Goal: Find specific fact: Find specific fact

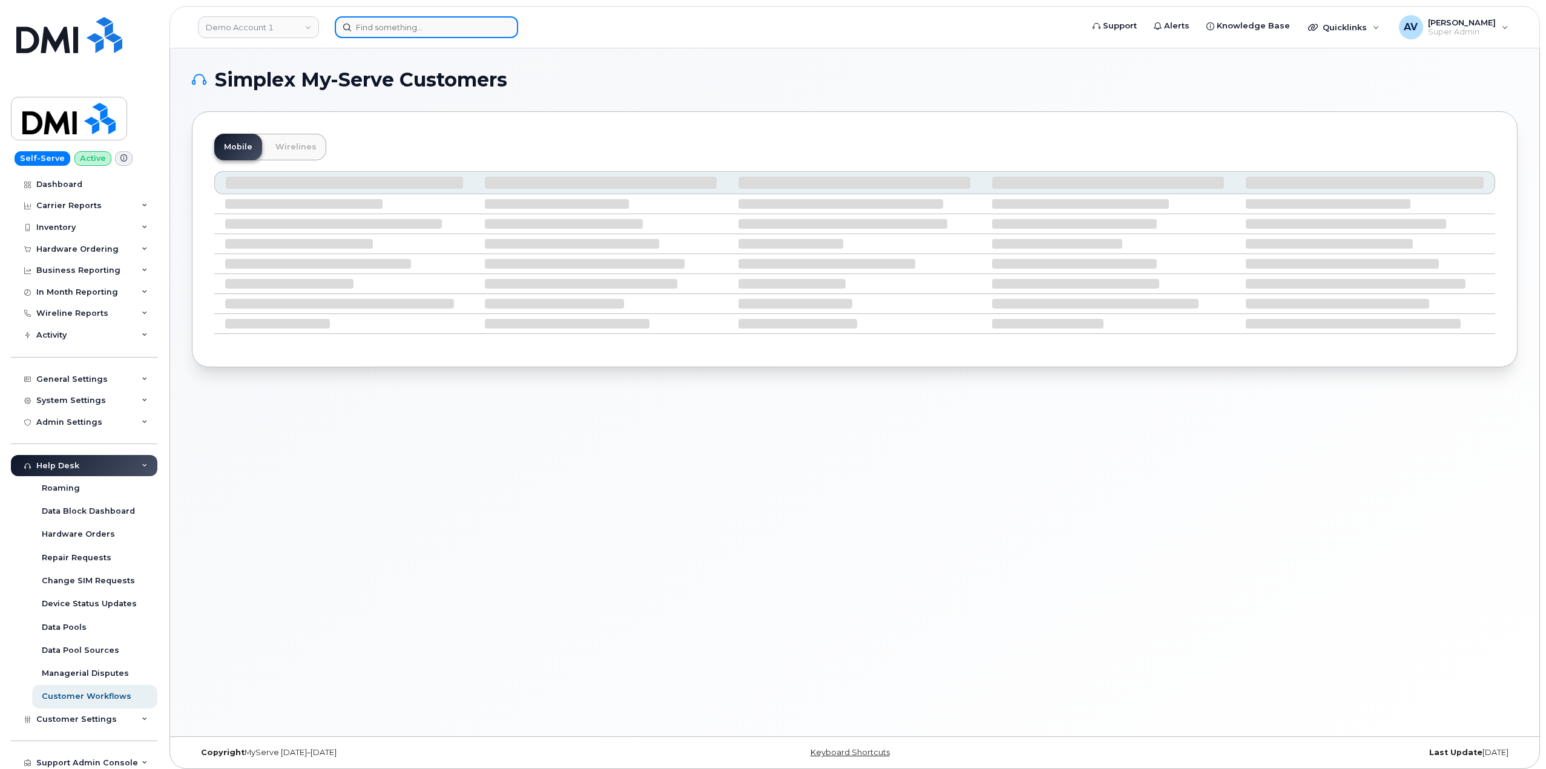
click at [417, 27] on input at bounding box center [426, 27] width 183 height 22
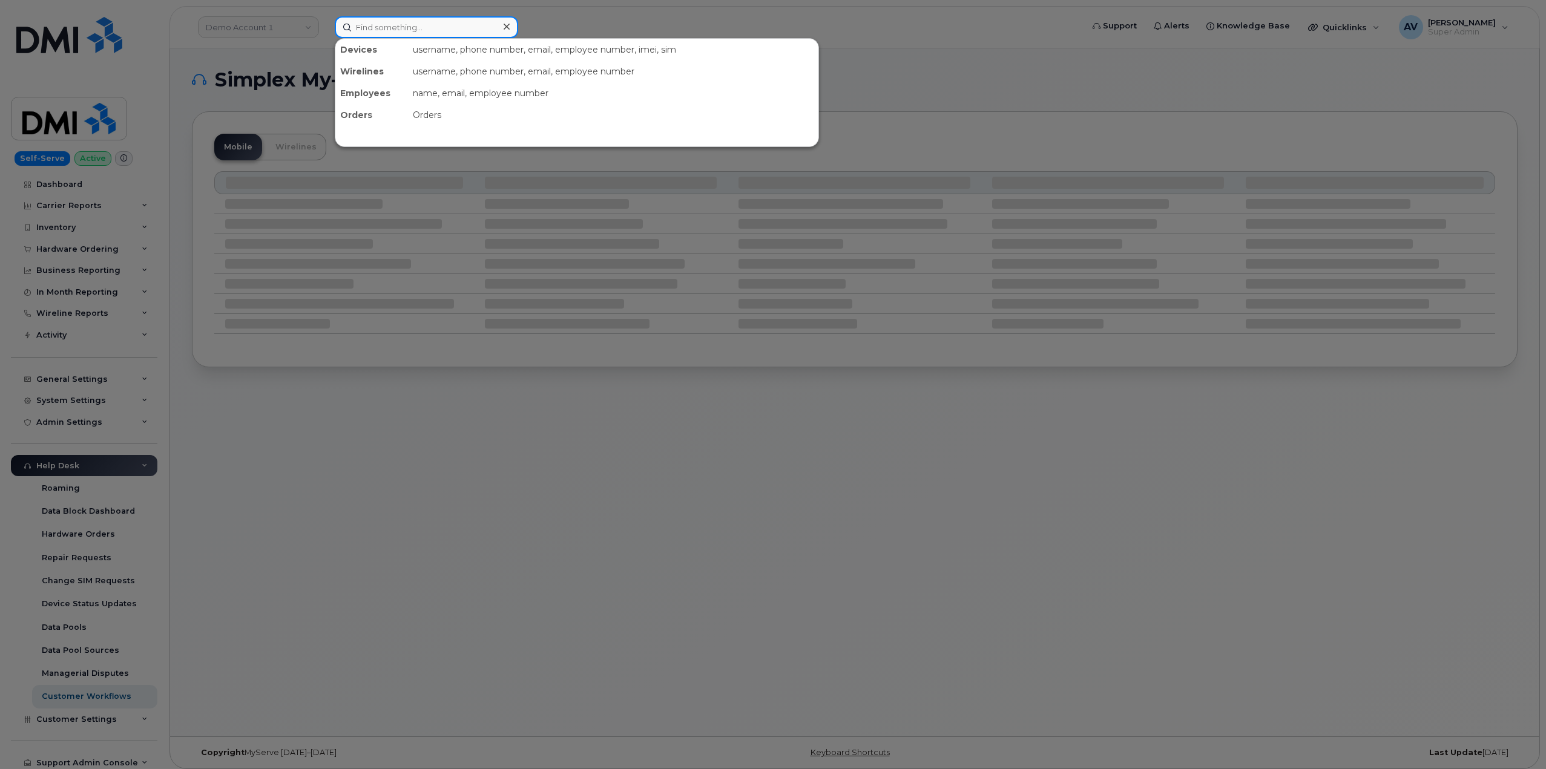
paste input "8649991966"
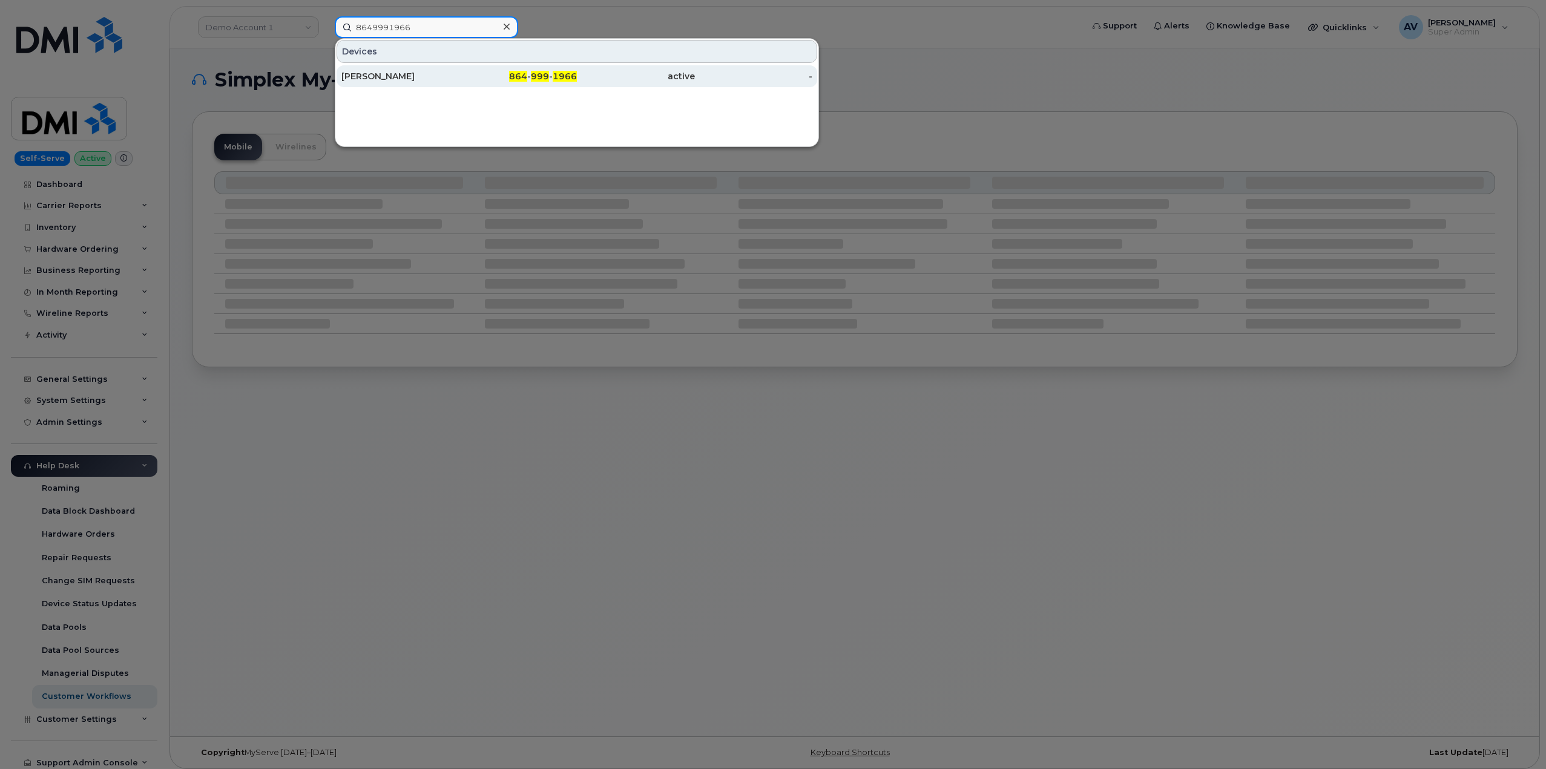
type input "8649991966"
click at [423, 71] on div "[PERSON_NAME]" at bounding box center [400, 76] width 118 height 12
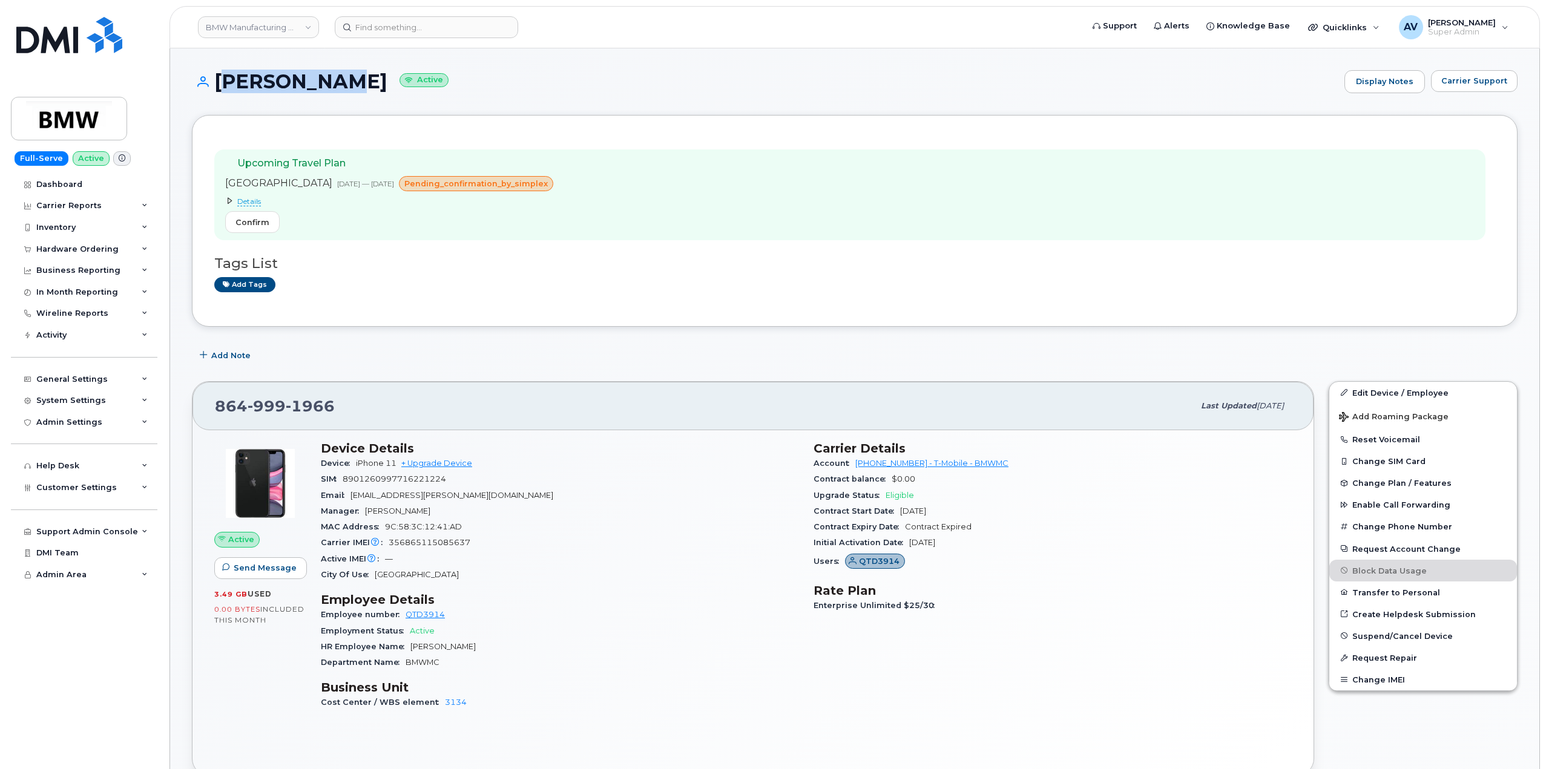
drag, startPoint x: 211, startPoint y: 78, endPoint x: 319, endPoint y: 91, distance: 108.6
click at [319, 91] on h1 "Austin Bui Active" at bounding box center [765, 81] width 1147 height 21
copy h1 "[PERSON_NAME]"
